Goal: Ask a question

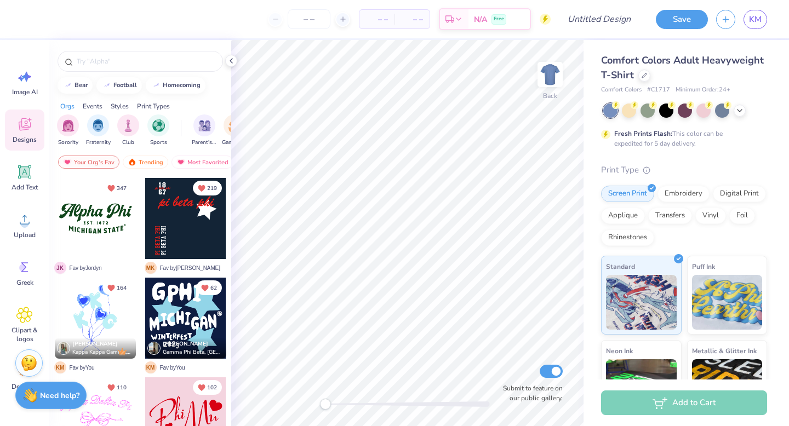
click at [66, 398] on strong "Need help?" at bounding box center [59, 396] width 39 height 10
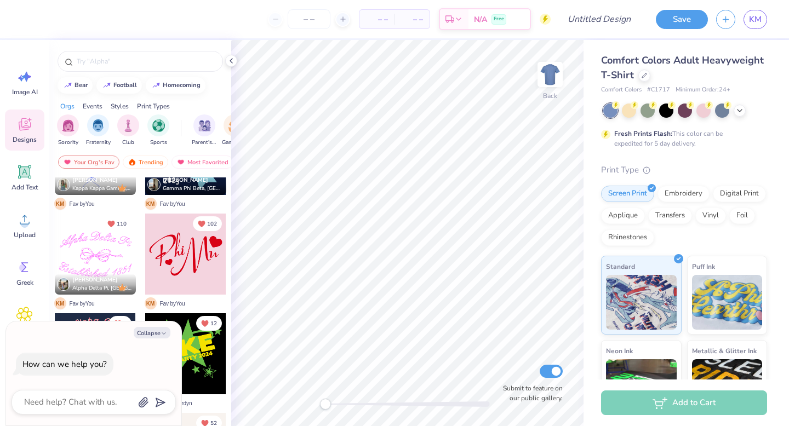
scroll to position [161, 0]
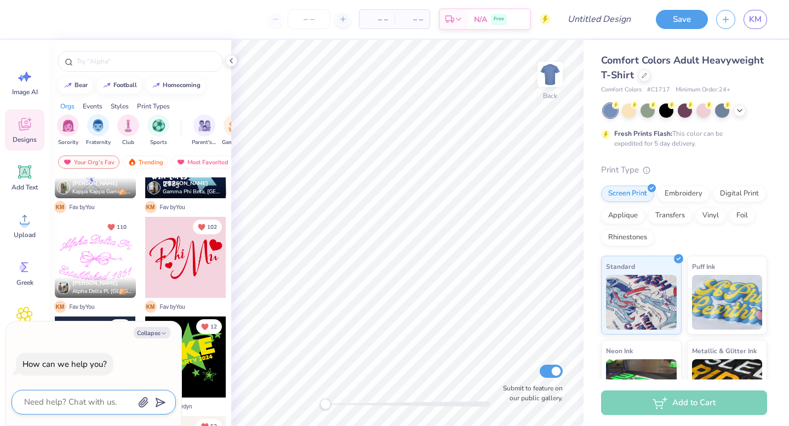
click at [88, 400] on textarea at bounding box center [78, 402] width 111 height 15
type textarea "D"
type textarea "x"
type textarea "De"
type textarea "x"
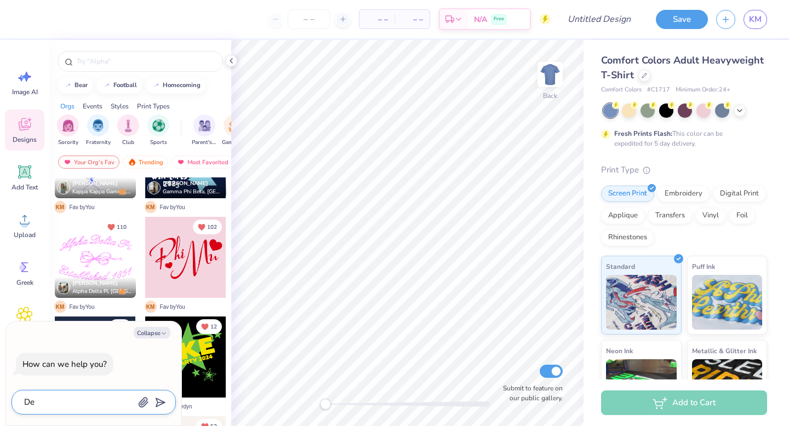
type textarea "Des"
type textarea "x"
type textarea "Desi"
type textarea "x"
type textarea "Desig"
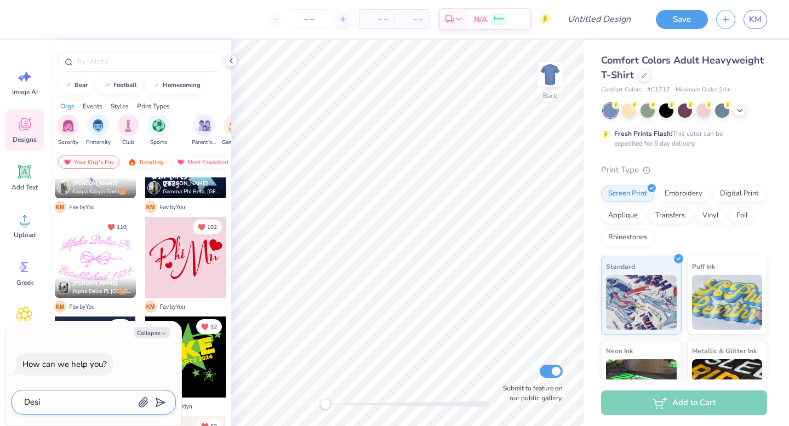
type textarea "x"
type textarea "Design"
type textarea "x"
type textarea "Designe"
type textarea "x"
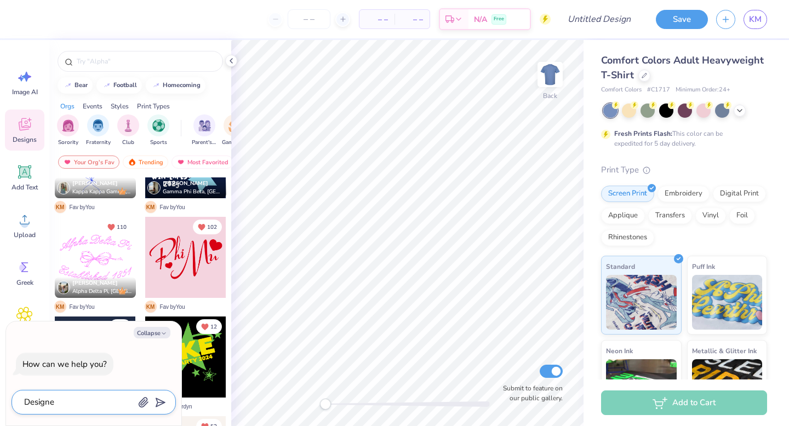
type textarea "Designer"
type textarea "x"
type textarea "Designer"
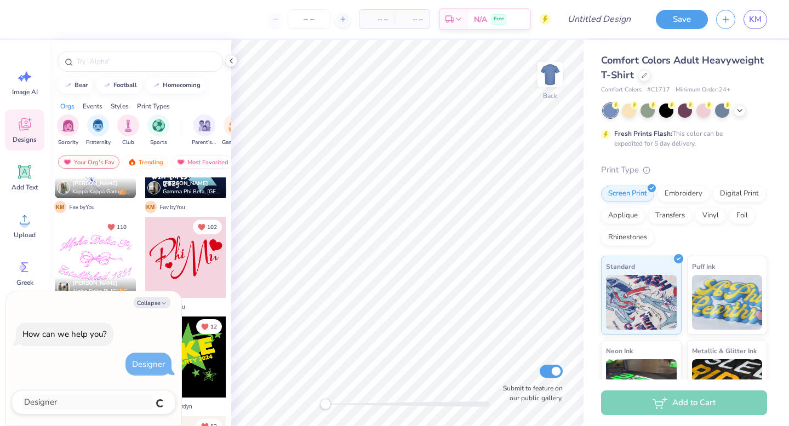
type textarea "x"
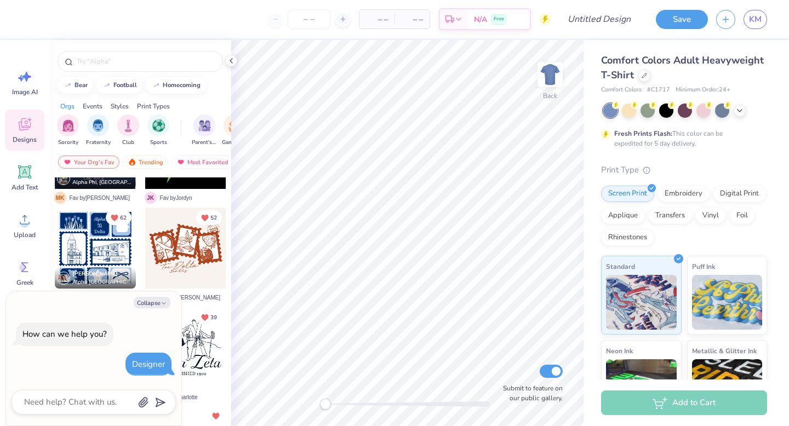
scroll to position [370, 0]
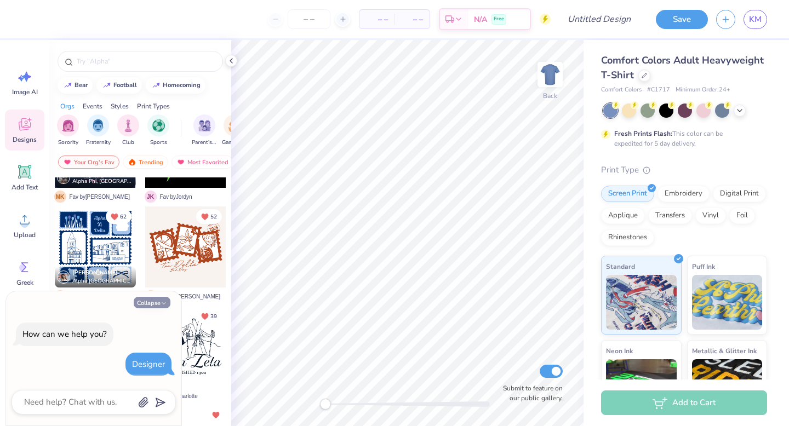
click at [158, 303] on button "Collapse" at bounding box center [152, 303] width 37 height 12
type textarea "x"
